Goal: Information Seeking & Learning: Learn about a topic

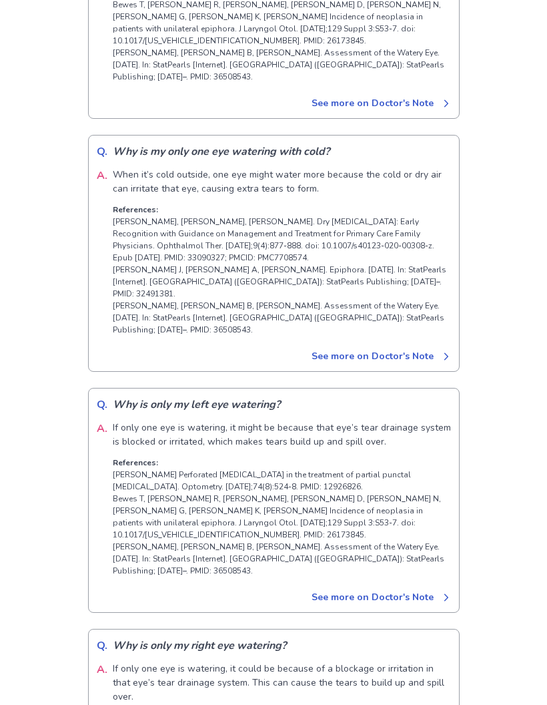
scroll to position [6546, 0]
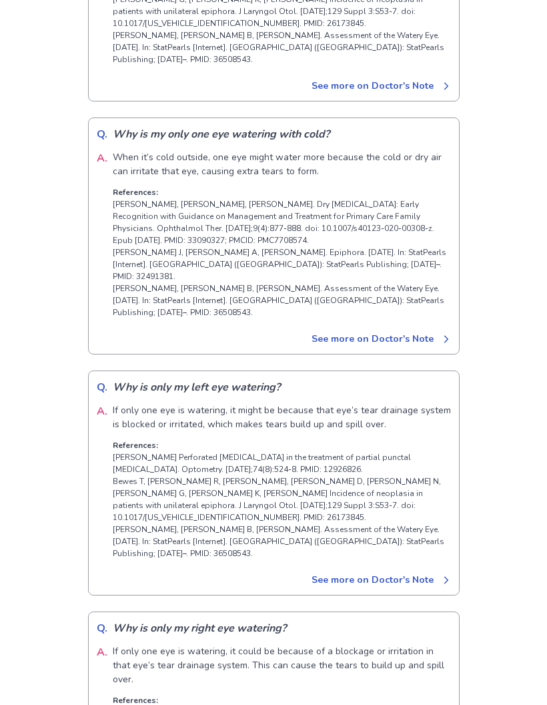
click at [339, 573] on link "See more on Doctor's Note" at bounding box center [381, 580] width 139 height 14
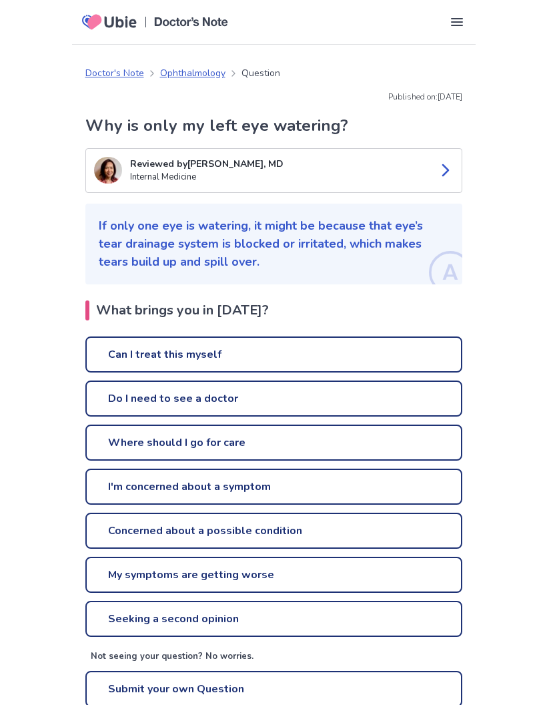
click at [119, 350] on link "Can I treat this myself" at bounding box center [273, 354] width 377 height 36
